Goal: Navigation & Orientation: Find specific page/section

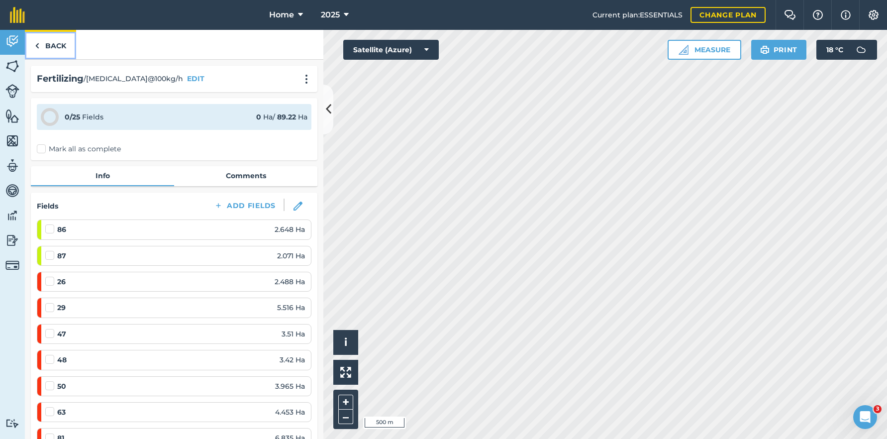
click at [43, 41] on link "Back" at bounding box center [50, 44] width 51 height 29
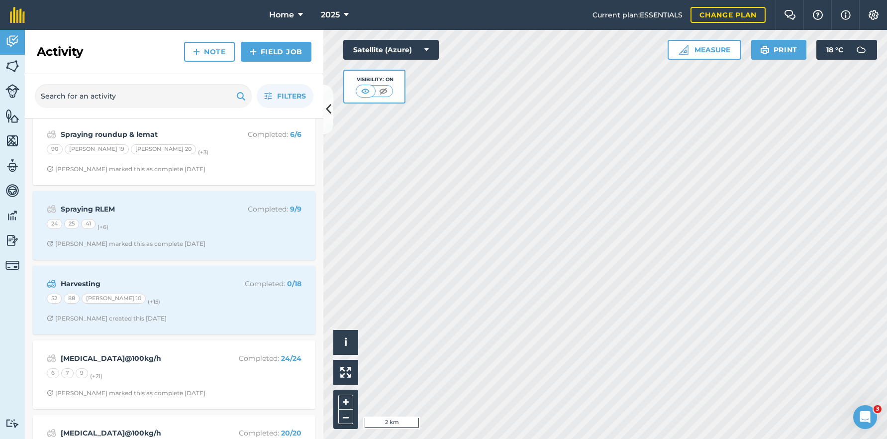
scroll to position [100, 0]
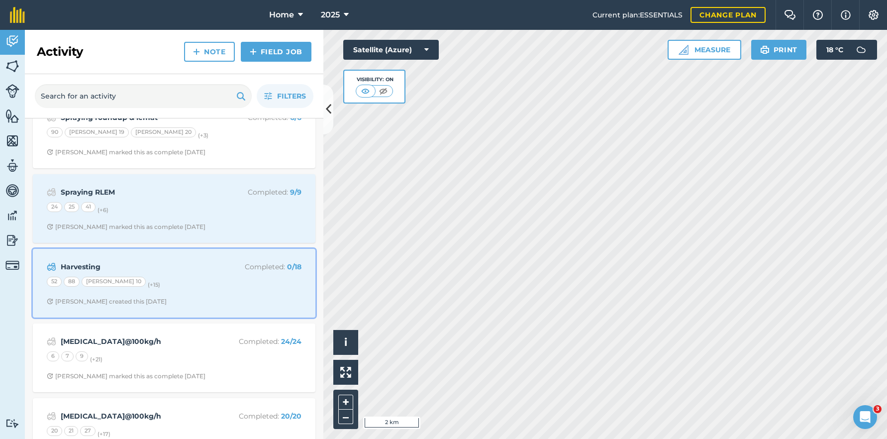
click at [233, 296] on div "Harvesting Completed : 0 / 18 52 88 [PERSON_NAME] 10 (+ 15 ) [PERSON_NAME] crea…" at bounding box center [174, 283] width 271 height 57
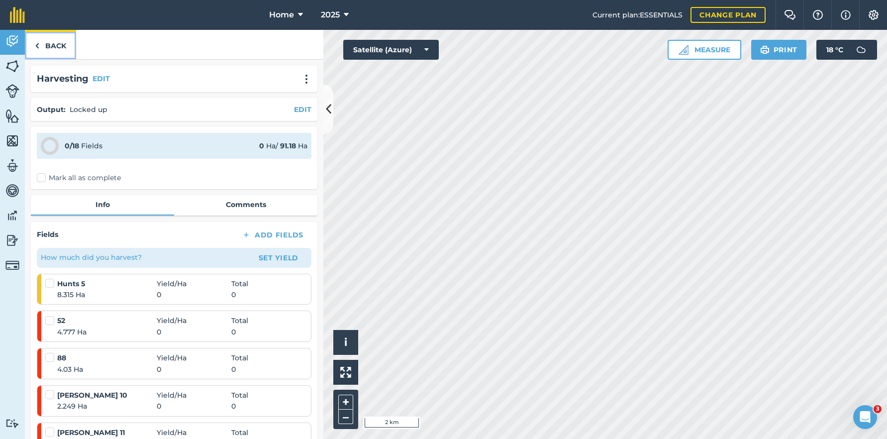
click at [61, 48] on link "Back" at bounding box center [50, 44] width 51 height 29
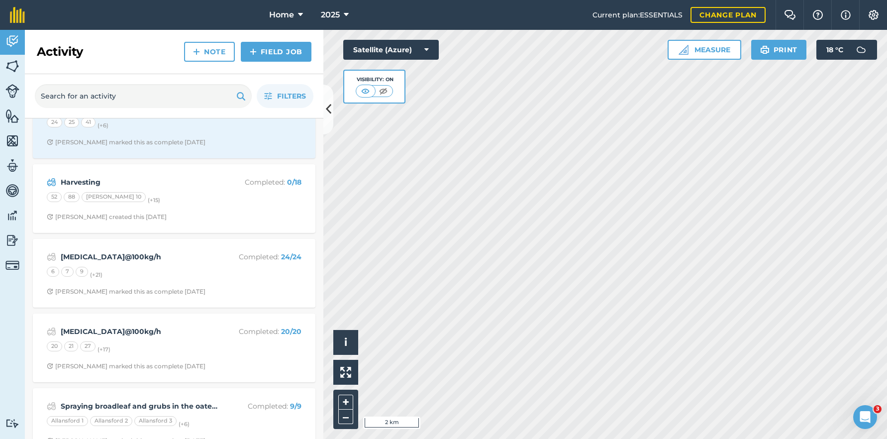
scroll to position [199, 0]
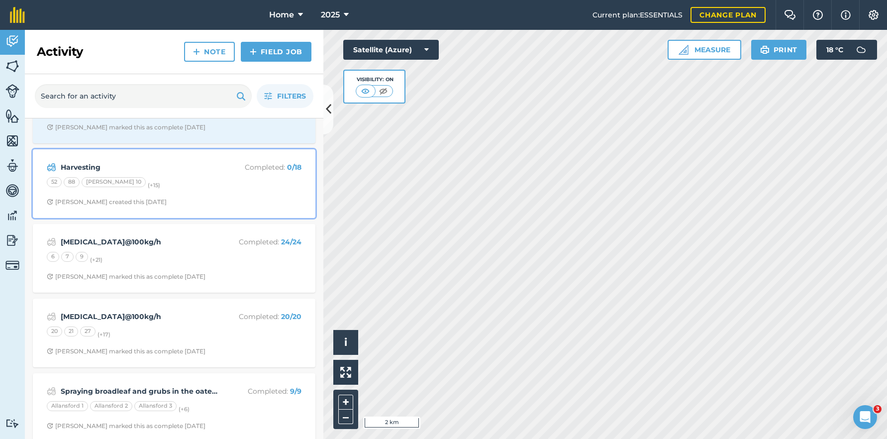
click at [222, 176] on div "Harvesting Completed : 0 / 18 52 88 [PERSON_NAME] 10 (+ 15 ) [PERSON_NAME] crea…" at bounding box center [174, 183] width 271 height 57
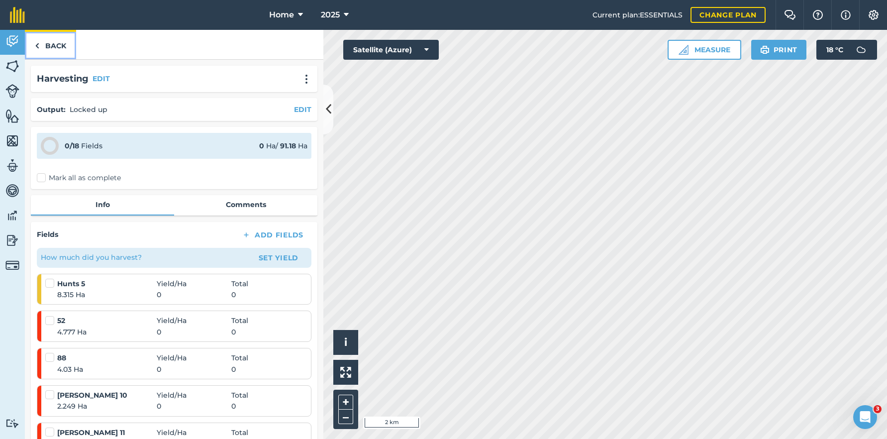
click at [58, 50] on link "Back" at bounding box center [50, 44] width 51 height 29
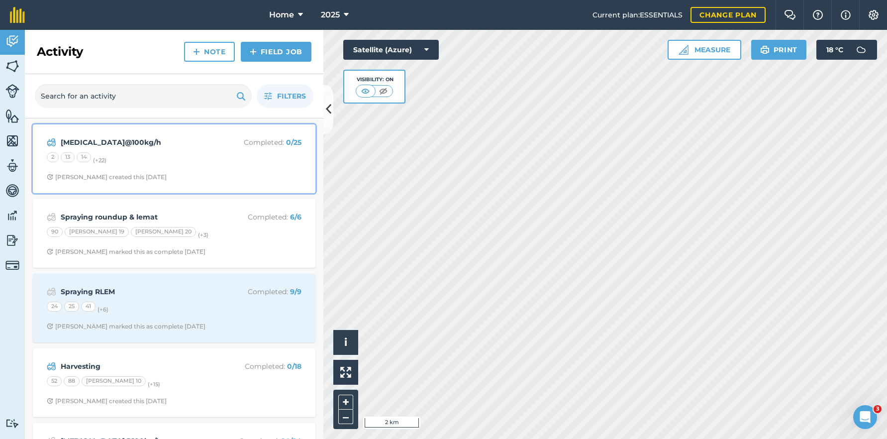
click at [250, 161] on div "2 13 14 (+ 22 )" at bounding box center [174, 158] width 255 height 13
